Goal: Task Accomplishment & Management: Complete application form

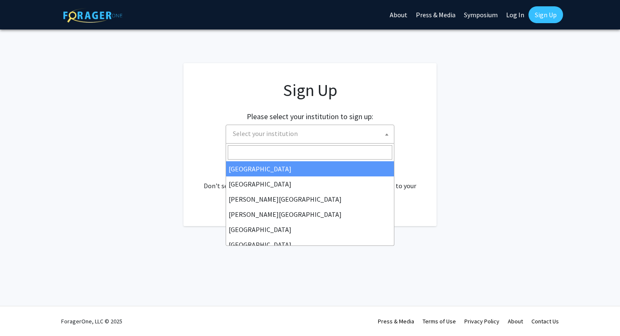
click at [305, 128] on span "Select your institution" at bounding box center [311, 133] width 164 height 17
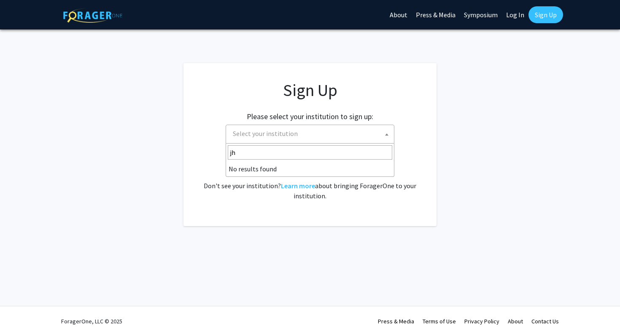
type input "j"
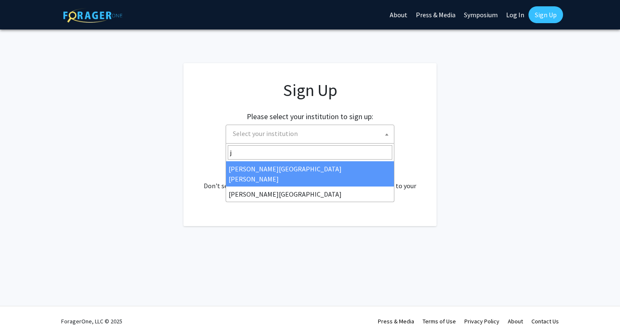
select select "1"
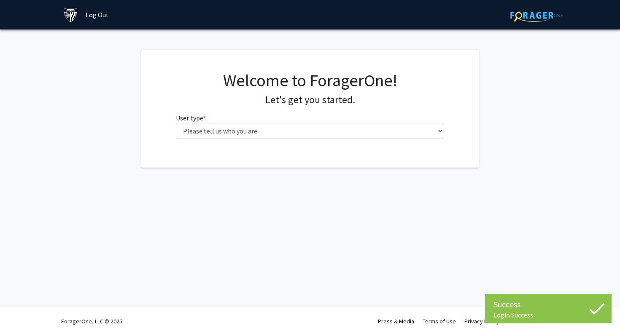
click at [376, 122] on fg-select "User type * required Please tell us who you are Undergraduate Student Master's …" at bounding box center [310, 126] width 268 height 26
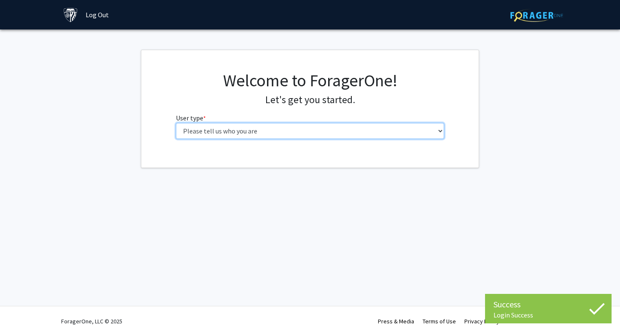
click at [372, 136] on select "Please tell us who you are Undergraduate Student Master's Student Doctoral Cand…" at bounding box center [310, 131] width 268 height 16
select select "2: masters"
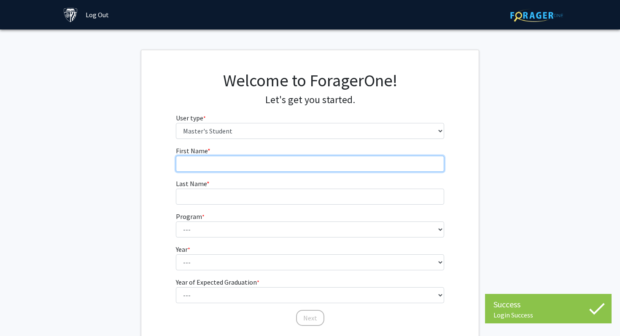
click at [353, 164] on input "First Name * required" at bounding box center [310, 164] width 268 height 16
type input "Soorya"
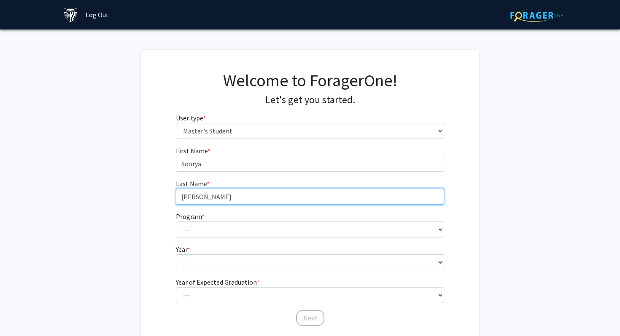
type input "[PERSON_NAME]"
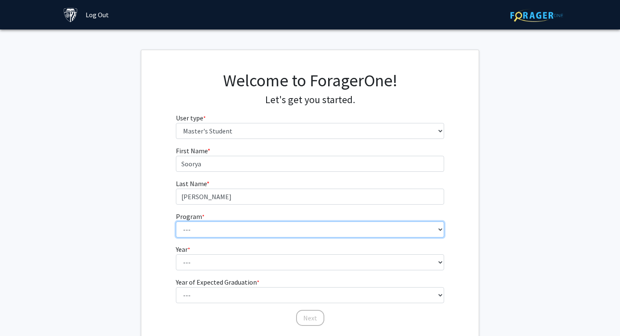
click at [314, 230] on select "--- Anatomy Education Applied and Computational Mathematics Applied Biomedical …" at bounding box center [310, 230] width 268 height 16
select select "98: 83"
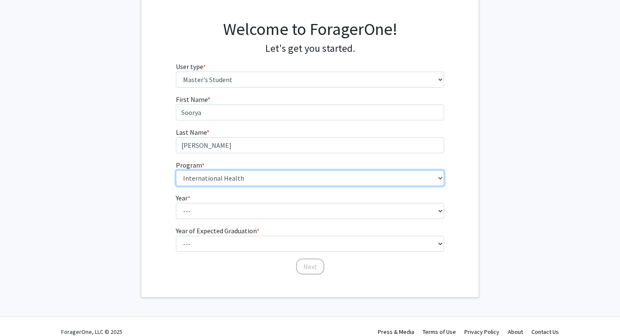
scroll to position [62, 0]
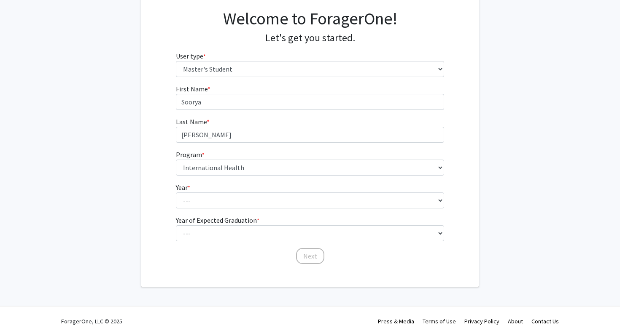
click at [275, 188] on fg-select "Year * required --- First Year Second Year" at bounding box center [310, 196] width 268 height 26
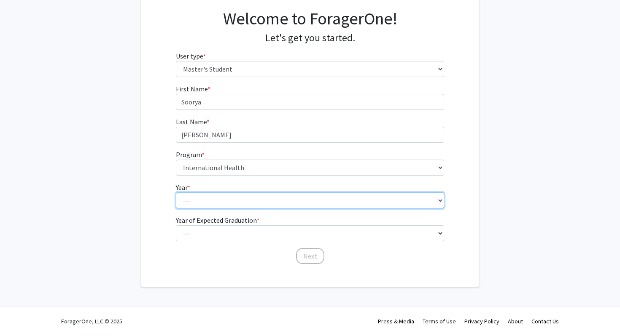
click at [274, 199] on select "--- First Year Second Year" at bounding box center [310, 201] width 268 height 16
select select "1: first_year"
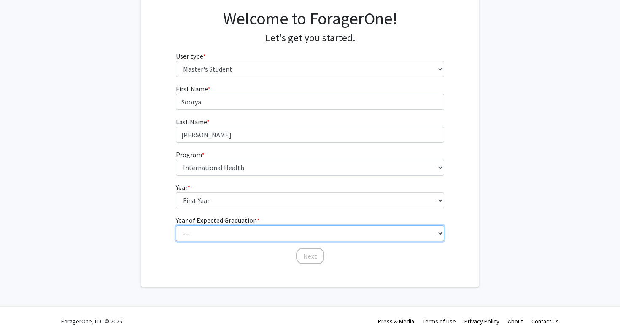
click at [250, 234] on select "--- 2025 2026 2027 2028 2029 2030 2031 2032 2033 2034" at bounding box center [310, 233] width 268 height 16
select select "3: 2027"
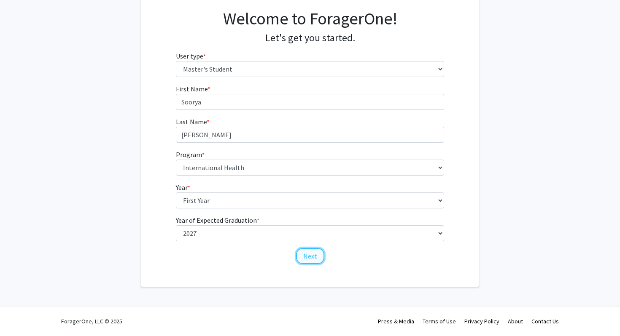
click at [308, 259] on button "Next" at bounding box center [310, 256] width 28 height 16
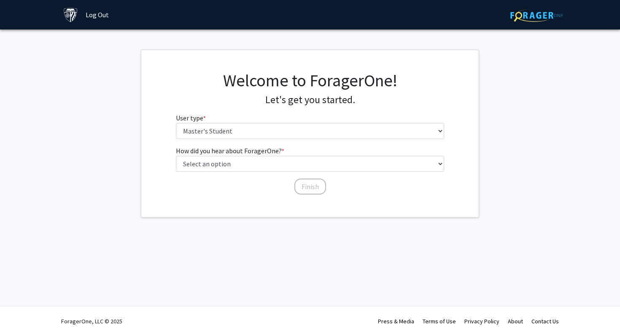
scroll to position [0, 0]
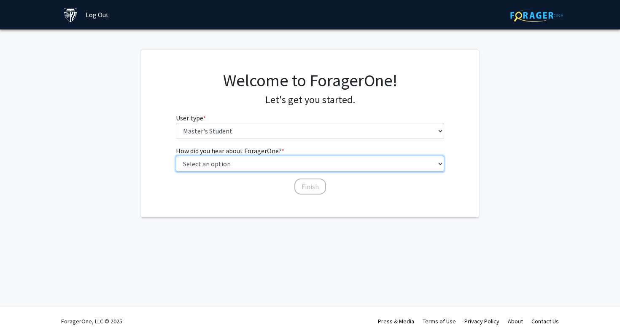
click at [280, 167] on select "Select an option Peer/student recommendation Faculty/staff recommendation Unive…" at bounding box center [310, 164] width 268 height 16
select select "3: university_website"
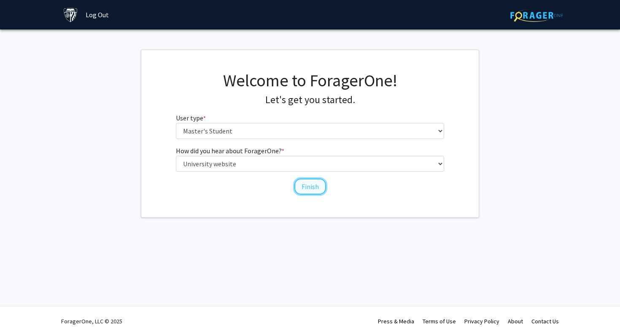
click at [315, 186] on button "Finish" at bounding box center [310, 187] width 32 height 16
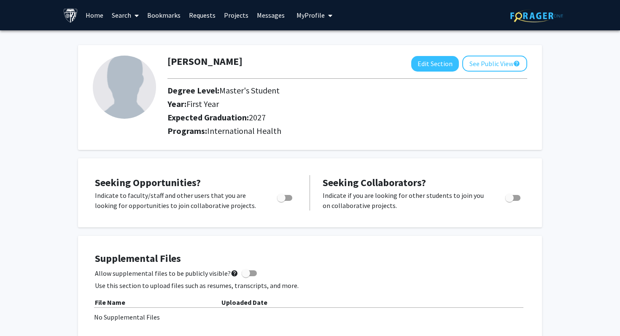
click at [122, 16] on link "Search" at bounding box center [124, 15] width 35 height 30
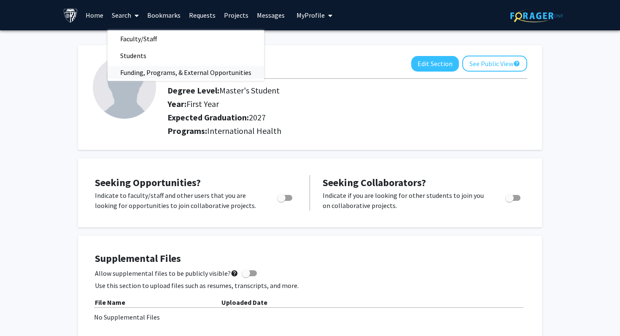
click at [149, 73] on span "Funding, Programs, & External Opportunities" at bounding box center [185, 72] width 156 height 17
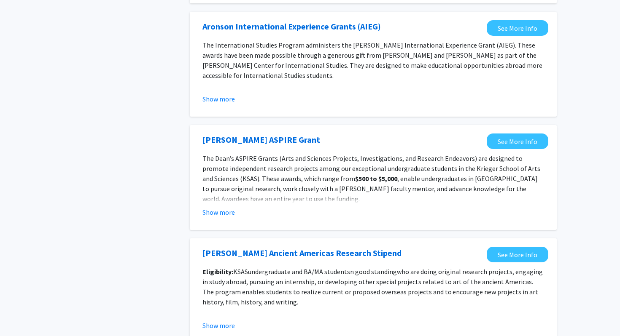
scroll to position [878, 0]
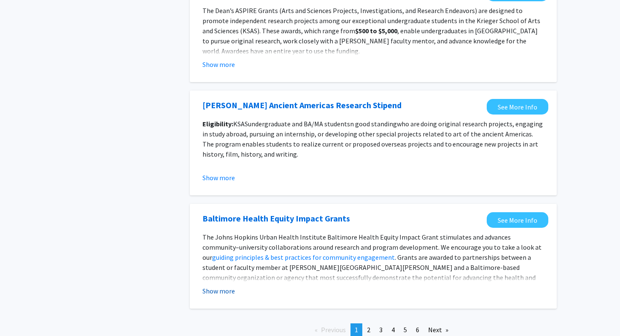
click at [220, 290] on button "Show more" at bounding box center [218, 291] width 32 height 10
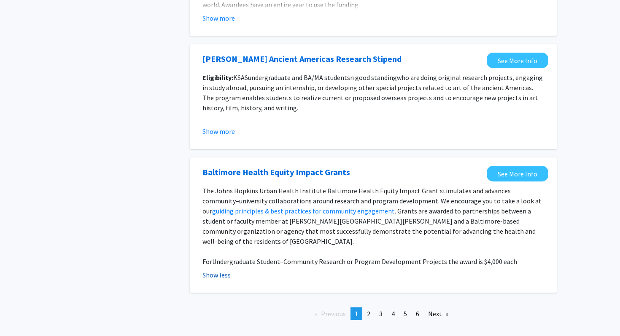
scroll to position [929, 0]
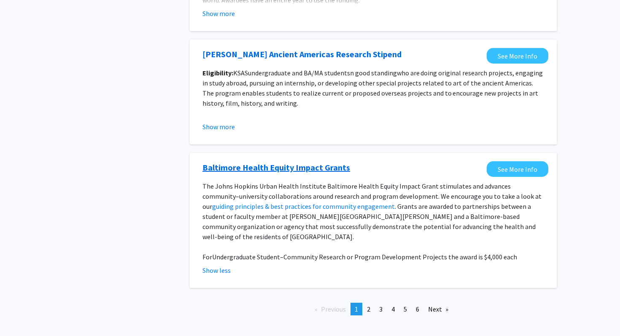
click at [252, 169] on link "Baltimore Health Equity Impact Grants" at bounding box center [276, 167] width 148 height 13
